Goal: Transaction & Acquisition: Purchase product/service

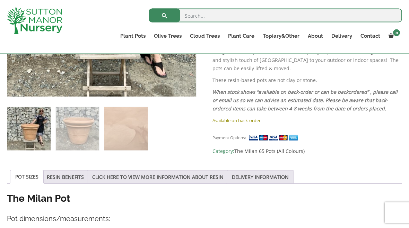
scroll to position [241, 0]
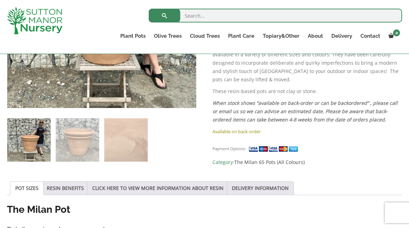
click at [74, 192] on link "RESIN BENEFITS" at bounding box center [65, 188] width 37 height 13
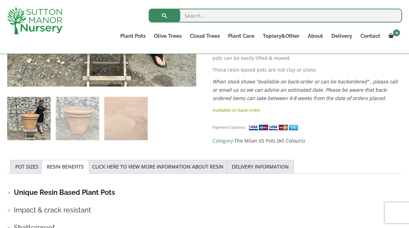
scroll to position [260, 0]
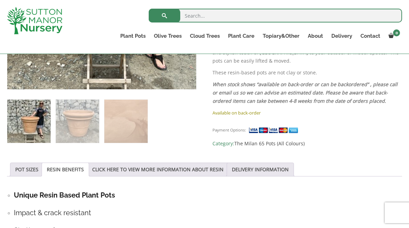
click at [207, 169] on link "CLICK HERE TO VIEW MORE INFORMATION ABOUT RESIN" at bounding box center [157, 169] width 131 height 13
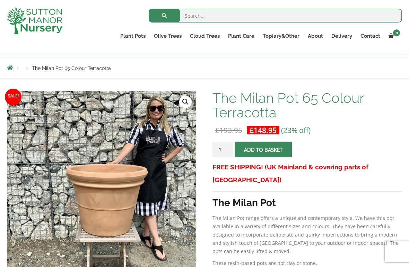
scroll to position [70, 0]
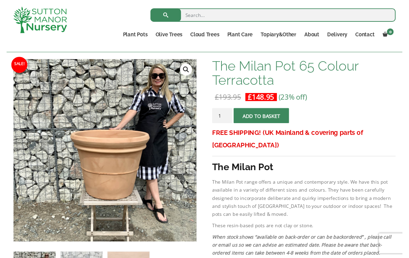
scroll to position [99, 0]
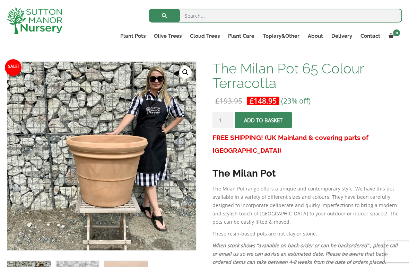
click at [226, 124] on input "1" at bounding box center [222, 120] width 21 height 16
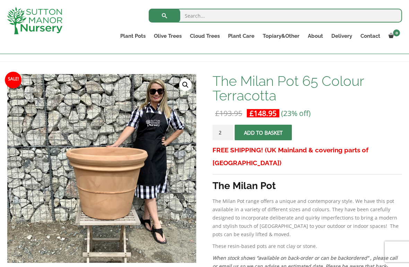
scroll to position [85, 0]
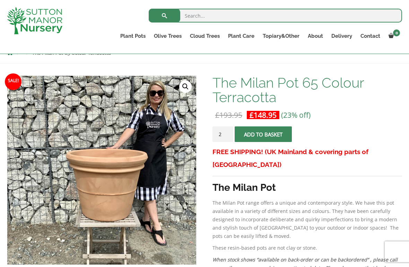
type input "2"
click at [263, 134] on span "submit" at bounding box center [263, 134] width 0 height 0
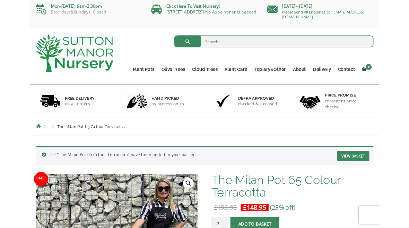
scroll to position [4, 0]
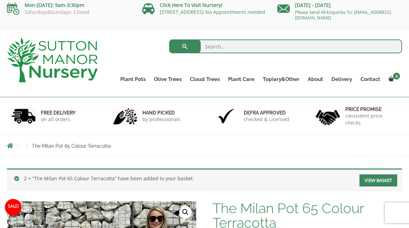
click at [396, 77] on span "2" at bounding box center [396, 76] width 7 height 7
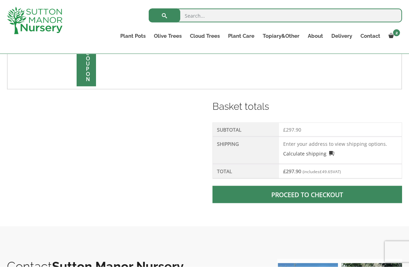
scroll to position [247, 0]
click at [307, 194] on span at bounding box center [307, 194] width 0 height 0
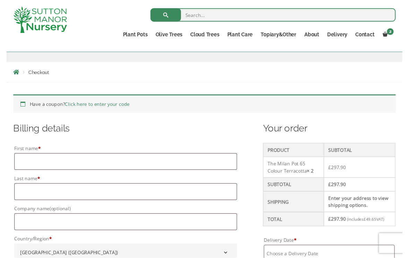
scroll to position [108, 0]
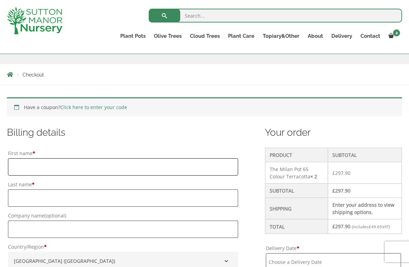
click at [28, 164] on input "First name *" at bounding box center [123, 166] width 230 height 17
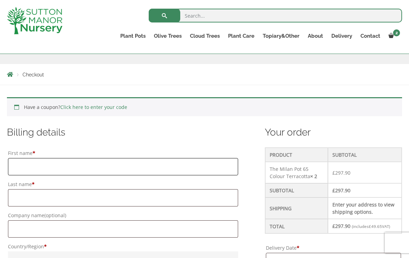
scroll to position [108, 0]
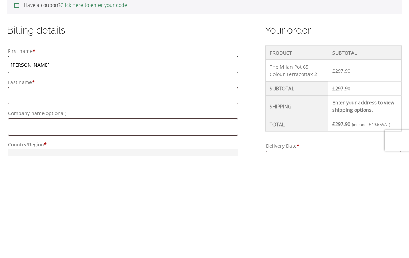
type input "Karen"
click at [81, 190] on input "Last name *" at bounding box center [123, 198] width 230 height 17
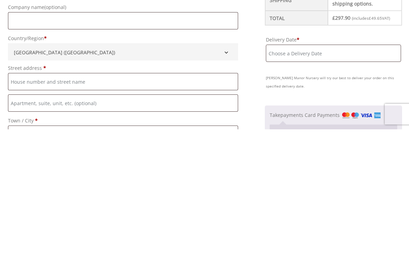
scroll to position [188, 0]
type input "OConnor"
click at [24, 202] on input "Street address *" at bounding box center [123, 210] width 230 height 17
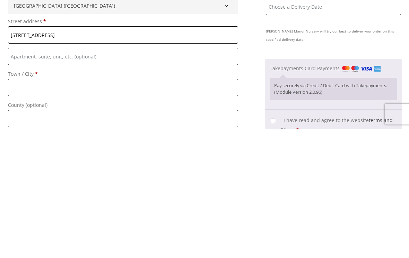
scroll to position [235, 0]
type input "[STREET_ADDRESS]"
click at [28, 207] on input "Town / City *" at bounding box center [123, 215] width 230 height 17
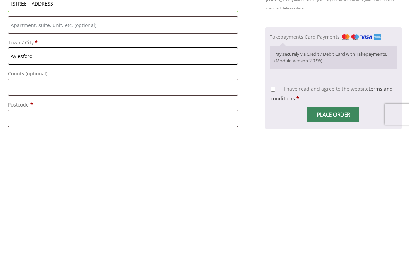
scroll to position [269, 0]
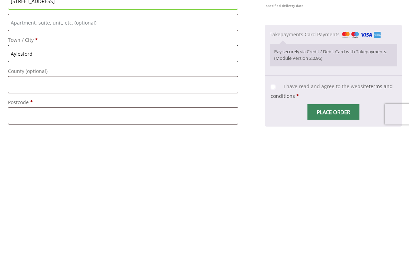
type input "Aylesford"
click at [32, 205] on input "County (optional)" at bounding box center [123, 213] width 230 height 17
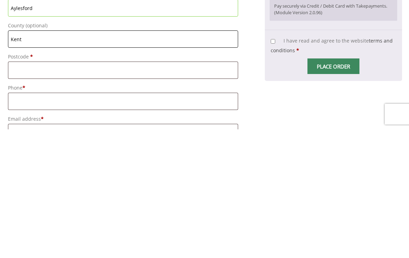
scroll to position [315, 0]
type input "Kent"
click at [25, 190] on input "Postcode *" at bounding box center [123, 198] width 230 height 17
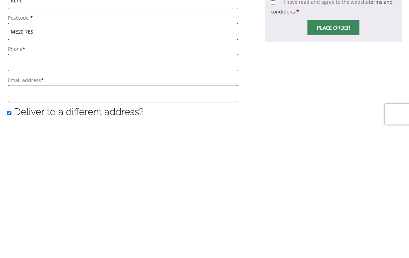
scroll to position [355, 0]
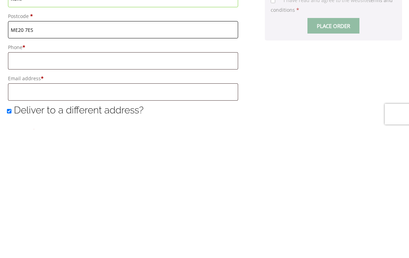
type input "ME20 7ES"
click at [29, 181] on input "Phone *" at bounding box center [123, 189] width 230 height 17
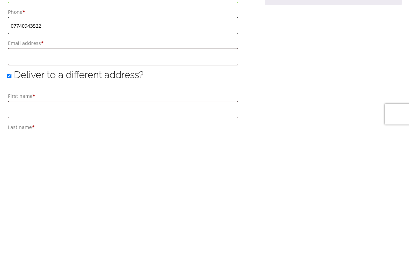
scroll to position [391, 0]
type input "07740943522"
click at [29, 177] on input "Email address *" at bounding box center [123, 185] width 230 height 17
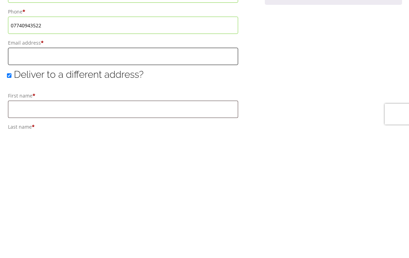
type input "[PERSON_NAME][EMAIL_ADDRESS][DOMAIN_NAME]"
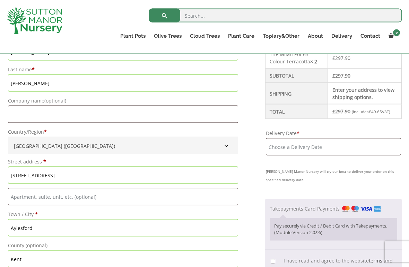
scroll to position [224, 0]
click at [275, 148] on input "Delivery Date *" at bounding box center [333, 146] width 135 height 17
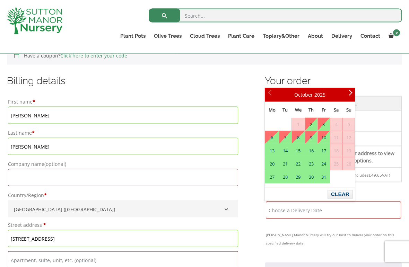
scroll to position [159, 0]
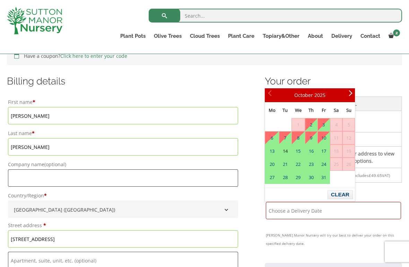
click at [288, 150] on link "14" at bounding box center [285, 151] width 12 height 12
type input "[DATE]"
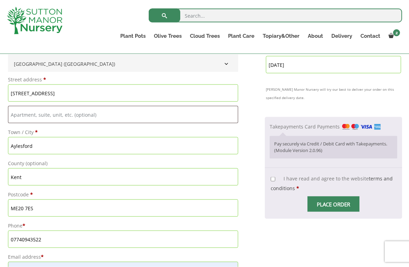
scroll to position [306, 0]
click at [274, 177] on input "I have read and agree to the website terms and conditions *" at bounding box center [273, 179] width 5 height 5
checkbox input "true"
click at [339, 203] on input "Place order" at bounding box center [333, 204] width 52 height 16
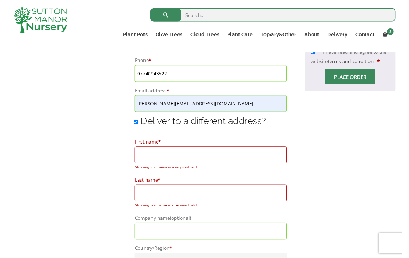
scroll to position [469, 0]
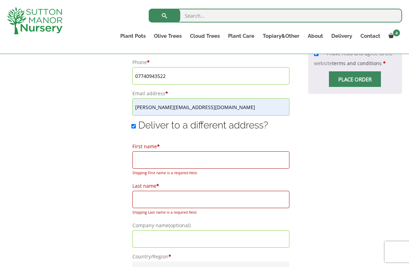
click at [147, 156] on input "First name *" at bounding box center [210, 159] width 157 height 17
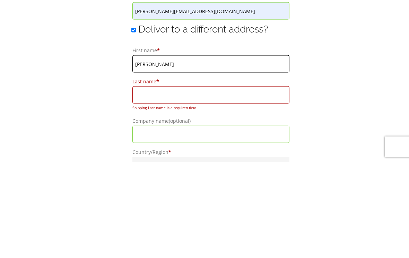
type input "Karen"
click at [149, 183] on input "Last name *" at bounding box center [210, 191] width 157 height 17
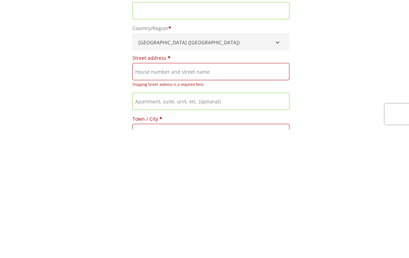
scroll to position [556, 0]
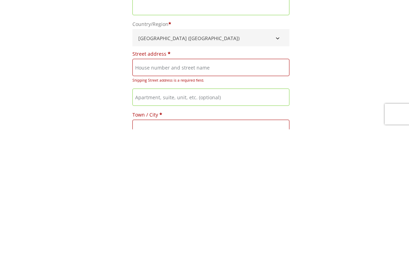
type input "OConnor"
click at [143, 188] on input "Street address *" at bounding box center [210, 196] width 157 height 17
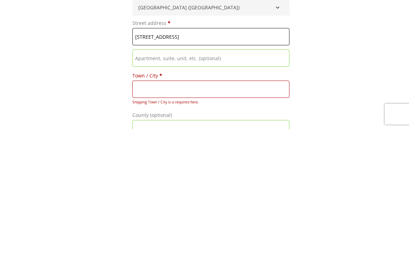
scroll to position [587, 0]
type input "[STREET_ADDRESS]"
click at [150, 210] on input "Town / City *" at bounding box center [210, 218] width 157 height 17
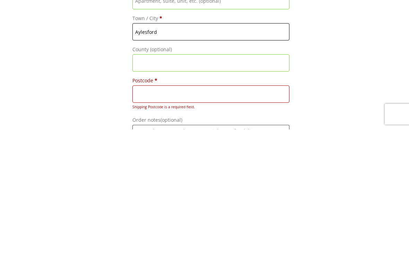
scroll to position [650, 0]
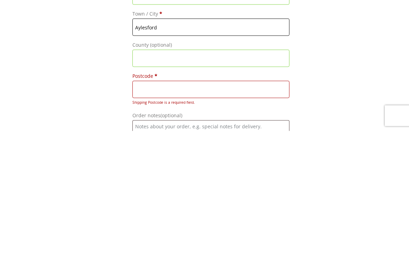
type input "Aylesford"
click at [149, 208] on input "Postcode *" at bounding box center [210, 216] width 157 height 17
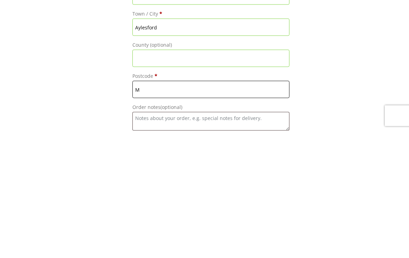
type input "ME"
type input "[DATE]"
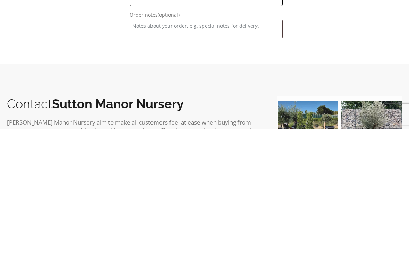
scroll to position [742, 0]
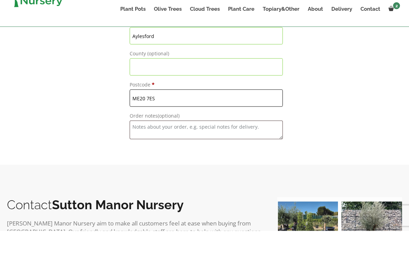
type input "ME20 7ES"
click at [141, 86] on input "County (optional)" at bounding box center [206, 94] width 153 height 17
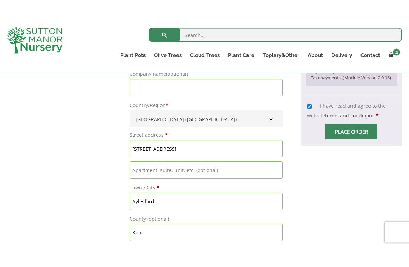
scroll to position [619, 0]
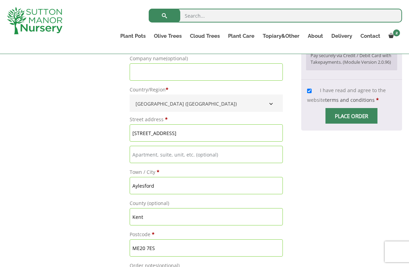
type input "Kent"
click at [357, 108] on input "Place order" at bounding box center [351, 116] width 52 height 16
